Goal: Check status: Check status

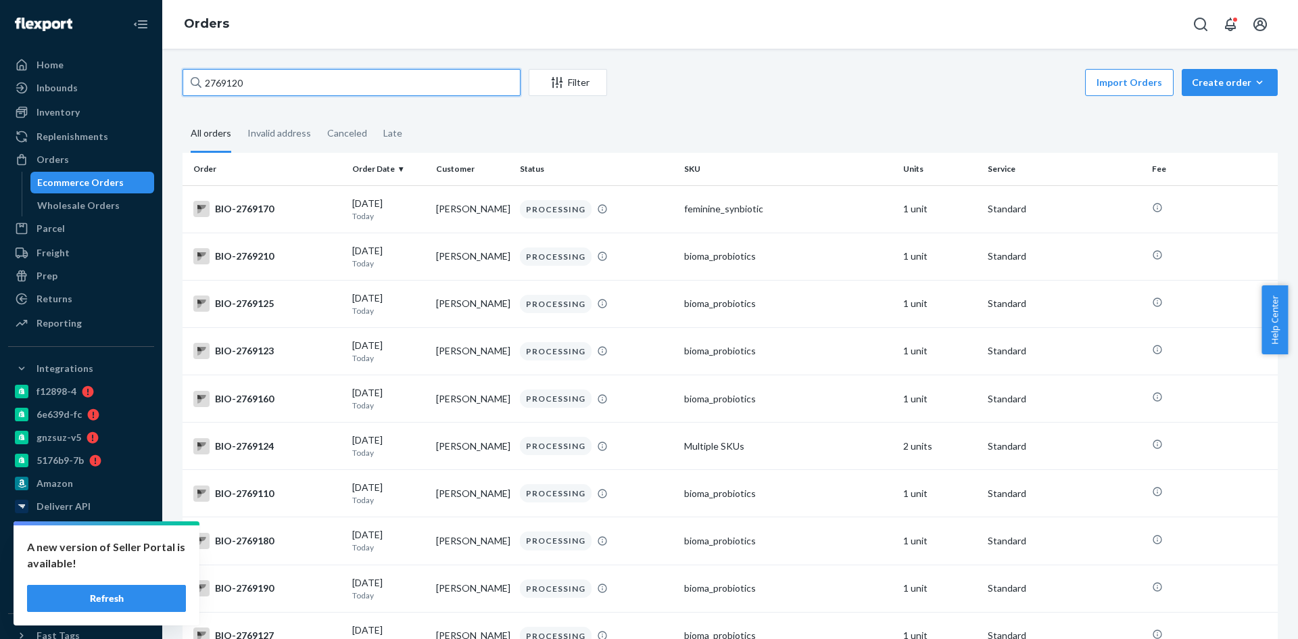
click at [227, 80] on input "2769120" at bounding box center [352, 82] width 338 height 27
paste input "[PERSON_NAME]"
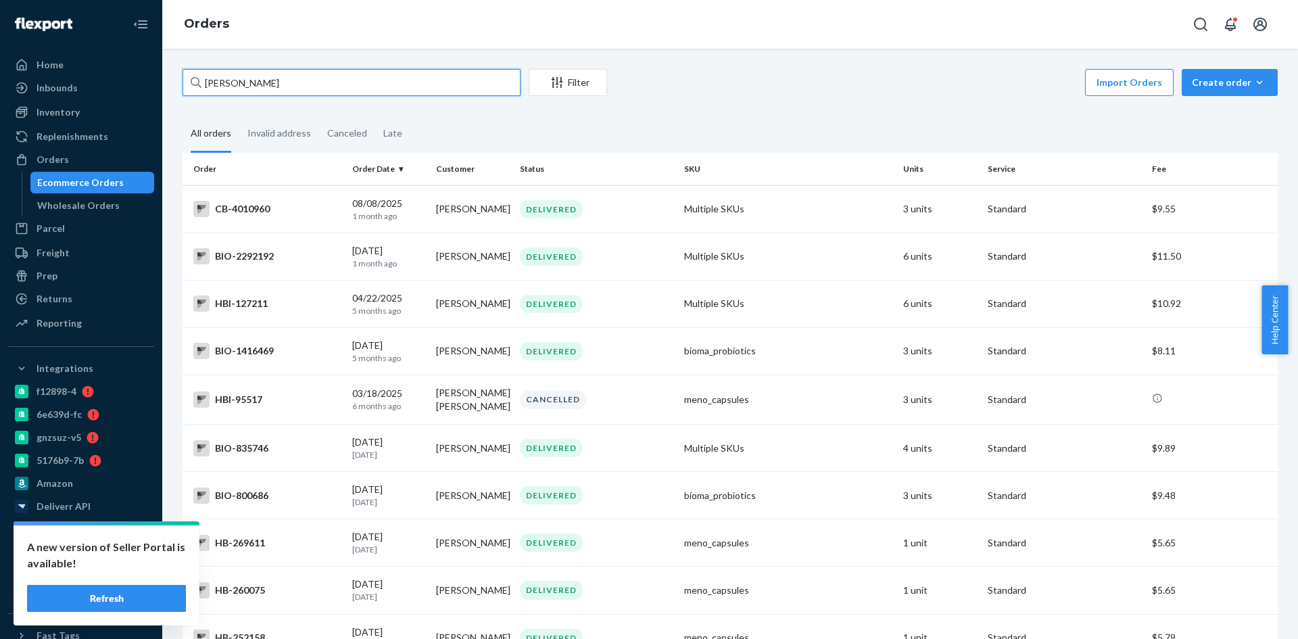
type input "[PERSON_NAME]"
click at [234, 253] on div "BIO-2292192" at bounding box center [267, 256] width 148 height 16
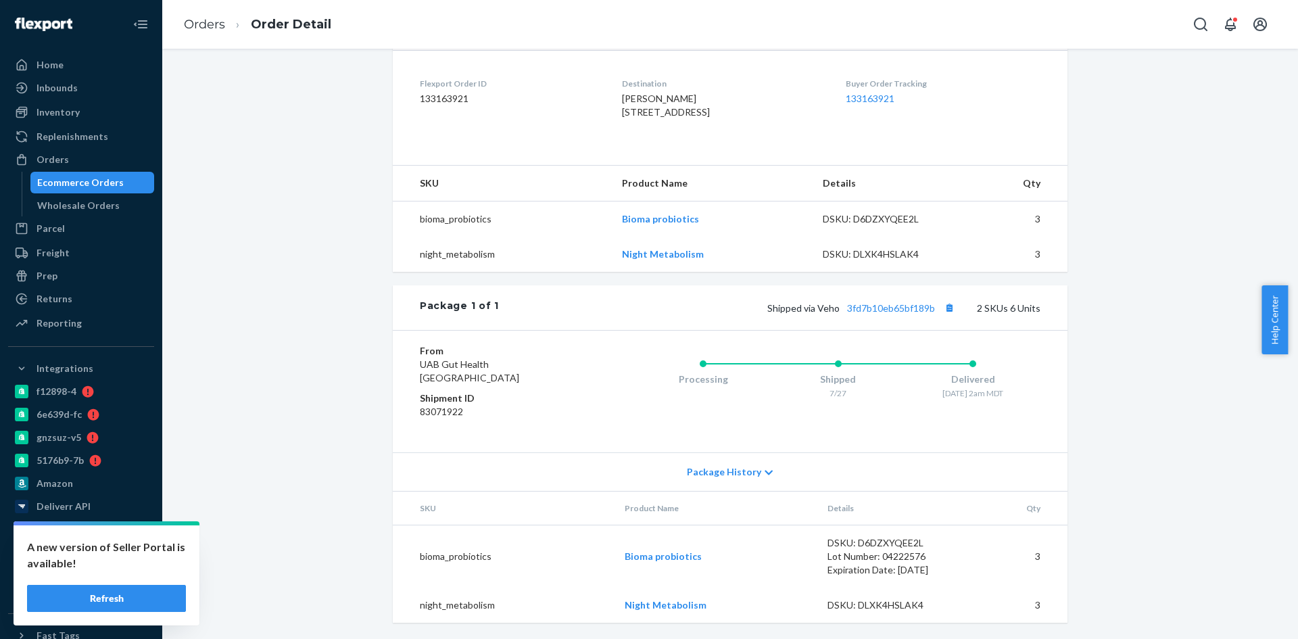
scroll to position [355, 0]
click at [57, 179] on div "Ecommerce Orders" at bounding box center [80, 183] width 87 height 14
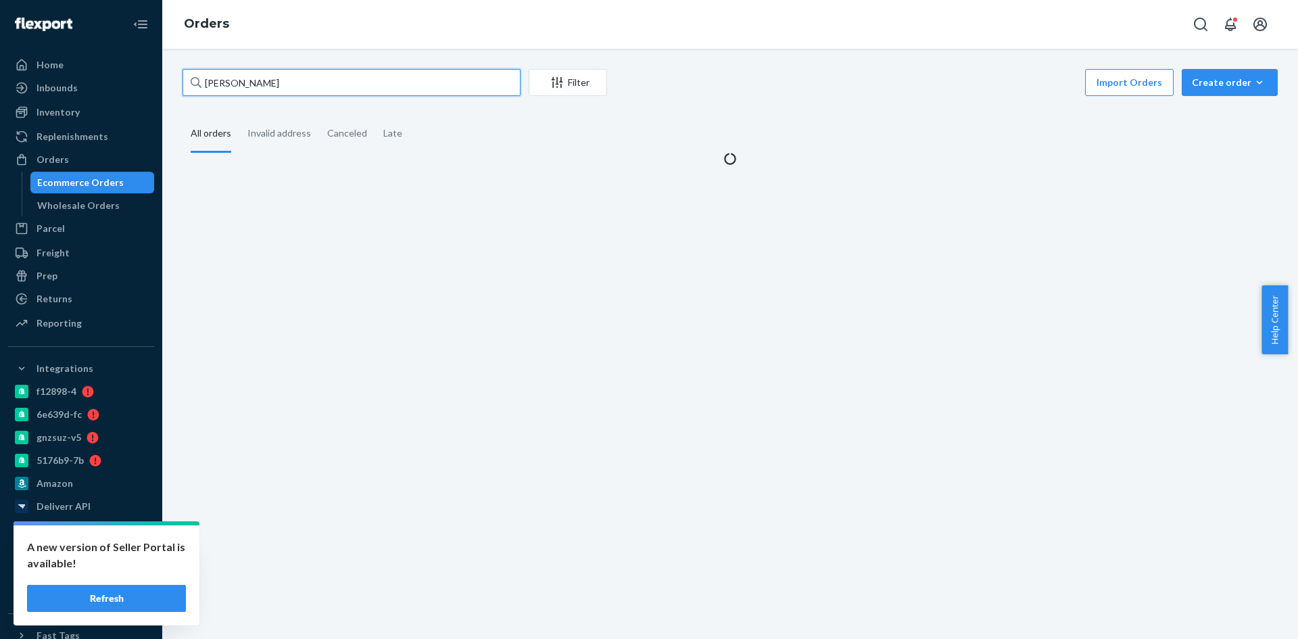
click at [274, 79] on input "[PERSON_NAME]" at bounding box center [352, 82] width 338 height 27
paste input "4191274"
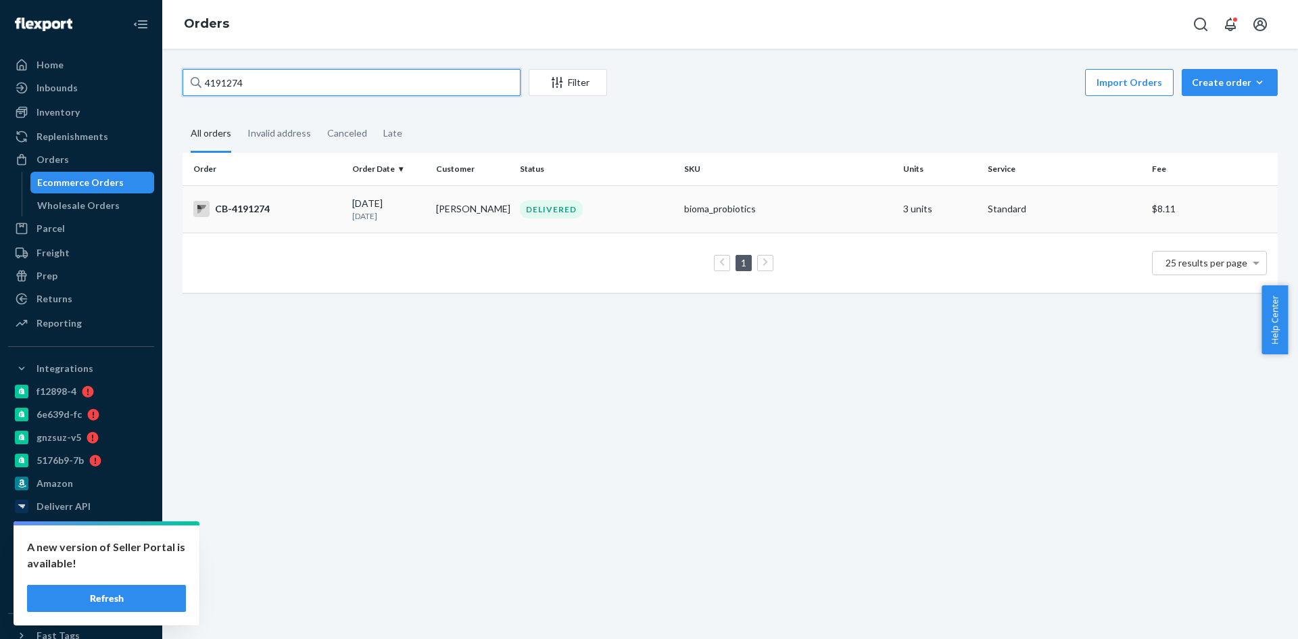
type input "4191274"
click at [254, 210] on div "CB-4191274" at bounding box center [267, 209] width 148 height 16
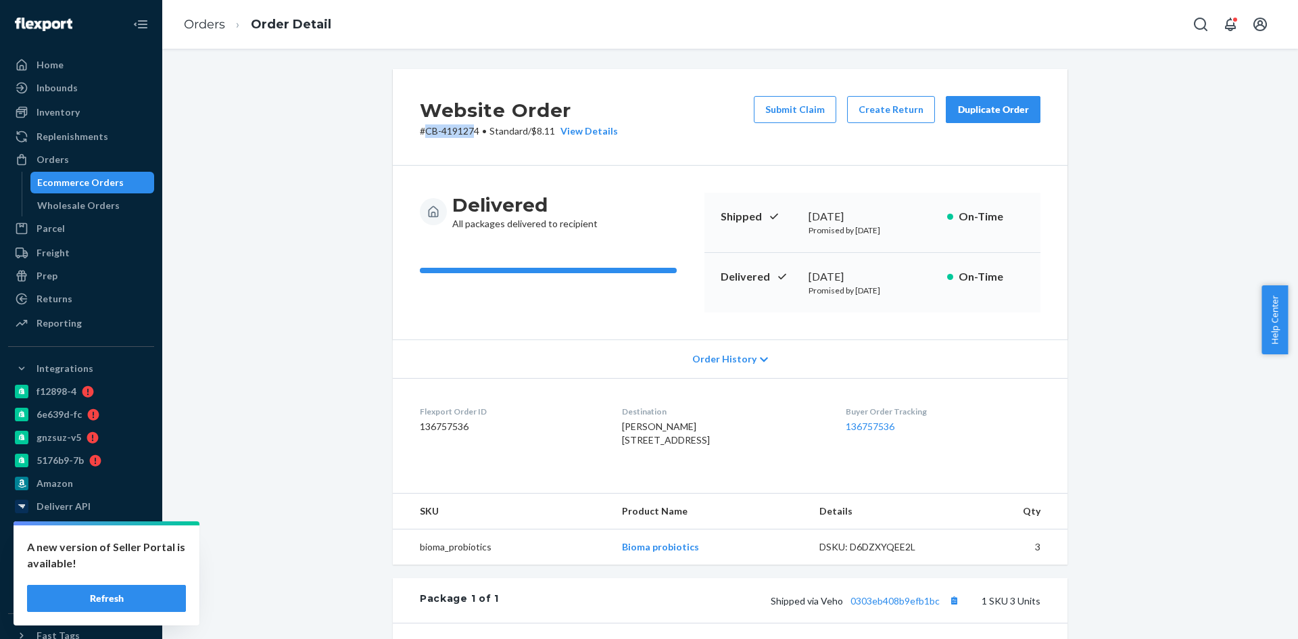
drag, startPoint x: 421, startPoint y: 138, endPoint x: 481, endPoint y: 140, distance: 59.5
click at [473, 137] on div "Website Order # CB-4191274 • Standard / $8.11 View Details Submit Claim Create …" at bounding box center [730, 117] width 675 height 97
drag, startPoint x: 607, startPoint y: 573, endPoint x: 715, endPoint y: 598, distance: 111.1
click at [715, 598] on div "Website Order # CB-4191274 • Standard / $8.11 View Details Submit Claim Create …" at bounding box center [730, 474] width 675 height 811
click at [669, 603] on div "Website Order # CB-4191274 • Standard / $8.11 View Details Submit Claim Create …" at bounding box center [730, 474] width 675 height 811
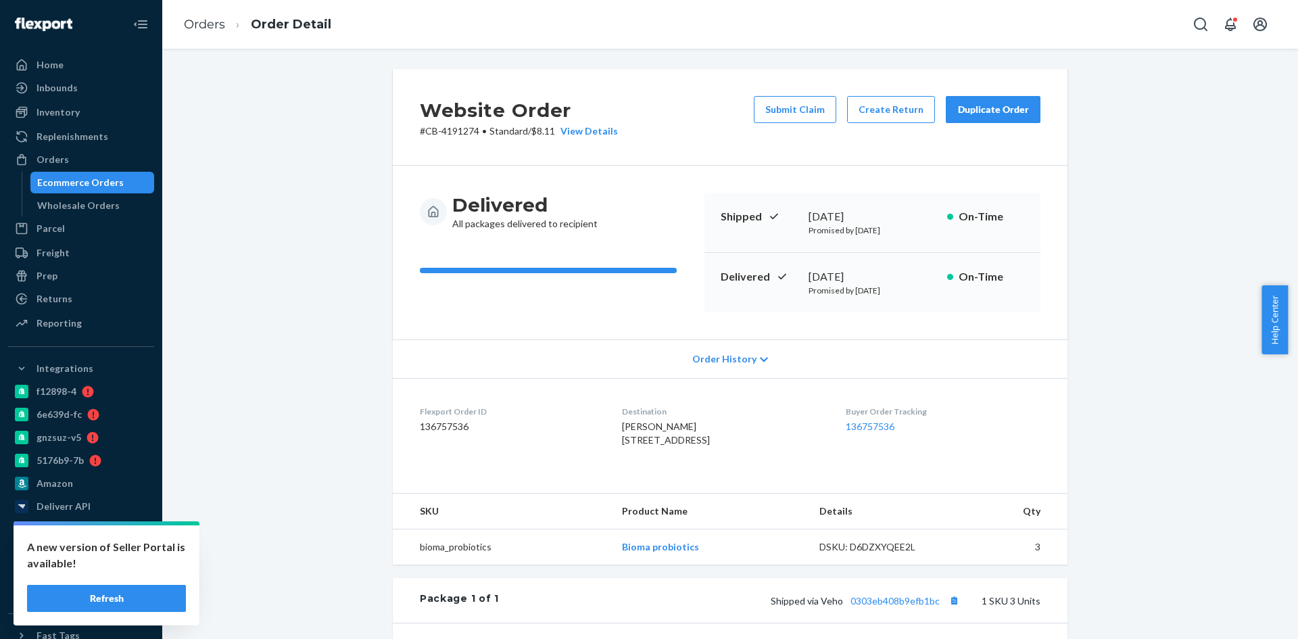
click at [486, 592] on div "Website Order # CB-4191274 • Standard / $8.11 View Details Submit Claim Create …" at bounding box center [730, 474] width 675 height 811
click at [453, 600] on div "Website Order # CB-4191274 • Standard / $8.11 View Details Submit Claim Create …" at bounding box center [730, 474] width 675 height 811
